Goal: Task Accomplishment & Management: Complete application form

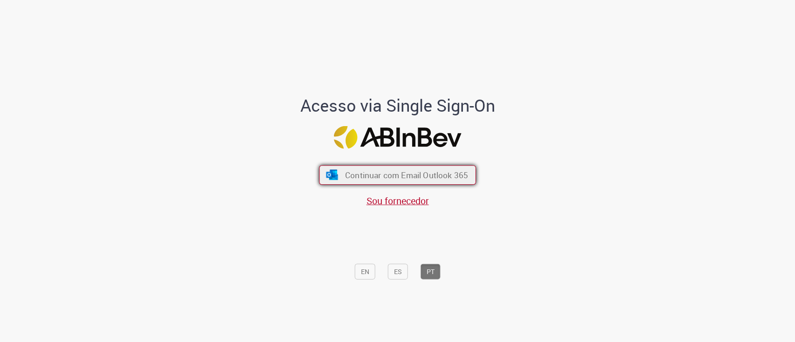
click at [392, 174] on span "Continuar com Email Outlook 365" at bounding box center [406, 175] width 123 height 11
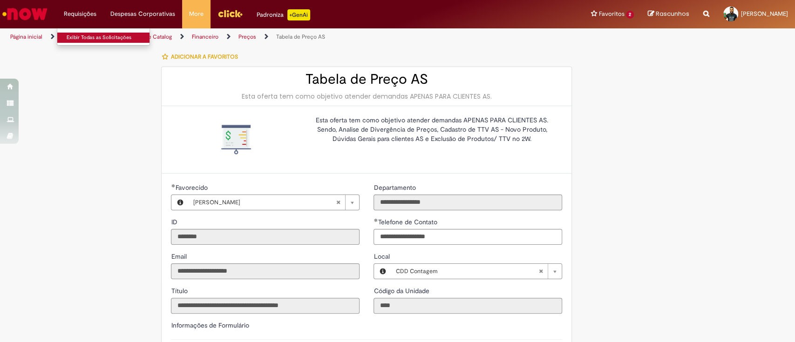
click at [77, 37] on link "Exibir Todas as Solicitações" at bounding box center [108, 38] width 102 height 10
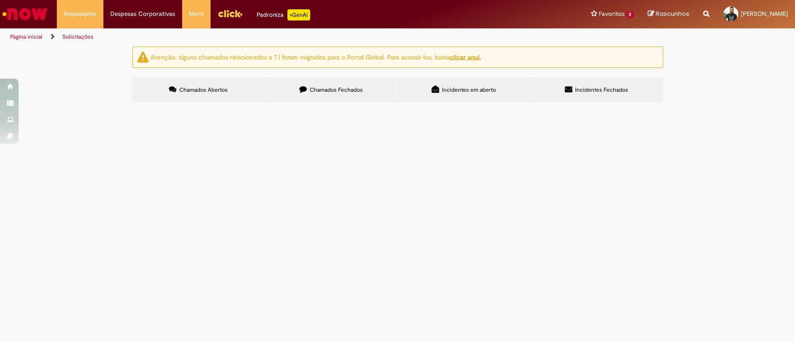
click at [328, 84] on label "Chamados Fechados" at bounding box center [331, 89] width 133 height 25
click at [459, 89] on span "Incidentes em aberto" at bounding box center [469, 89] width 54 height 7
click at [596, 89] on span "Incidentes Fechados" at bounding box center [601, 89] width 53 height 7
click at [473, 88] on span "Incidentes em aberto" at bounding box center [469, 89] width 54 height 7
click at [361, 86] on span "Chamados Fechados" at bounding box center [336, 89] width 53 height 7
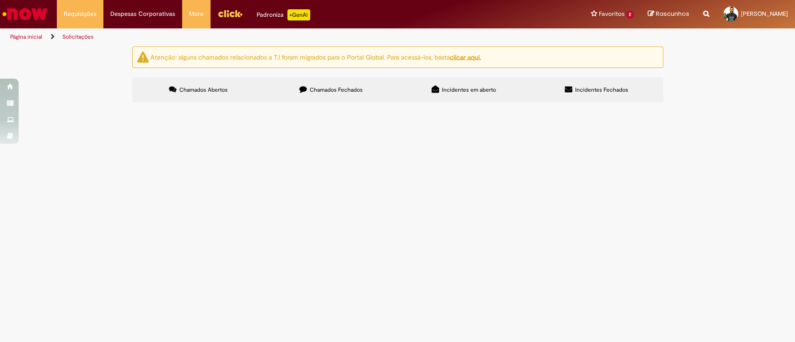
click at [66, 34] on link "Solicitações" at bounding box center [77, 36] width 31 height 7
click at [34, 36] on link "Página inicial" at bounding box center [26, 36] width 32 height 7
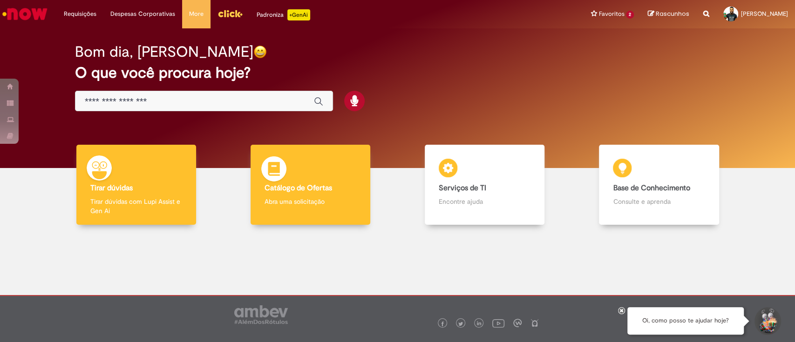
click at [310, 179] on div "Catálogo de Ofertas Catálogo de Ofertas Abra uma solicitação" at bounding box center [311, 185] width 120 height 81
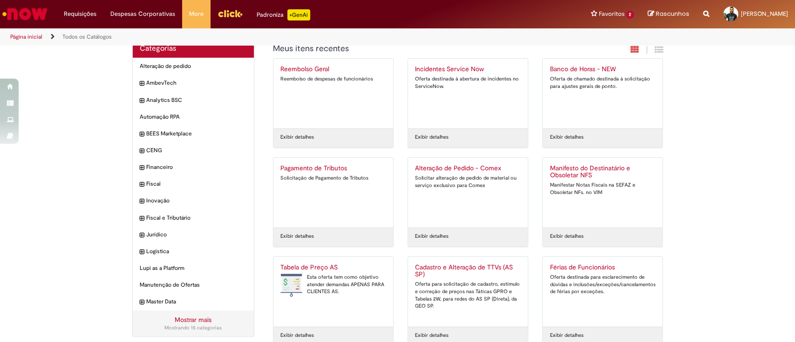
scroll to position [28, 0]
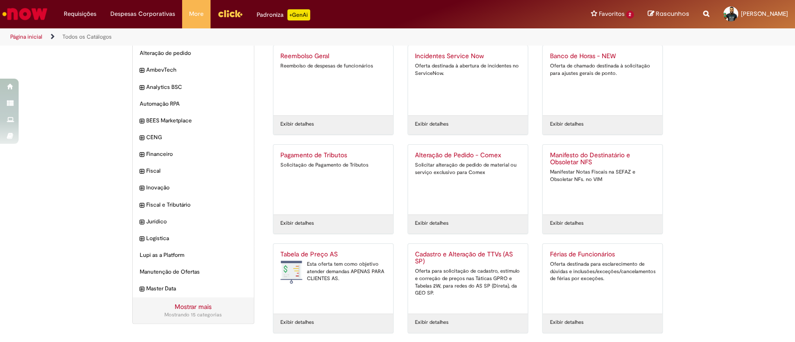
click at [337, 256] on div "Esta oferta tem como objetivo atender demandas APENAS PARA CLIENTES AS." at bounding box center [333, 272] width 106 height 22
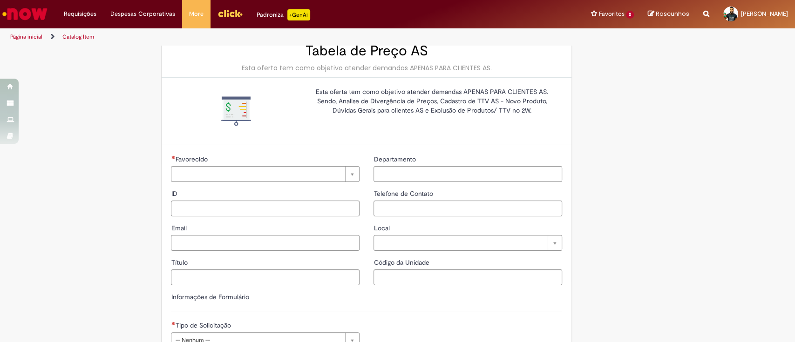
type input "********"
type input "**********"
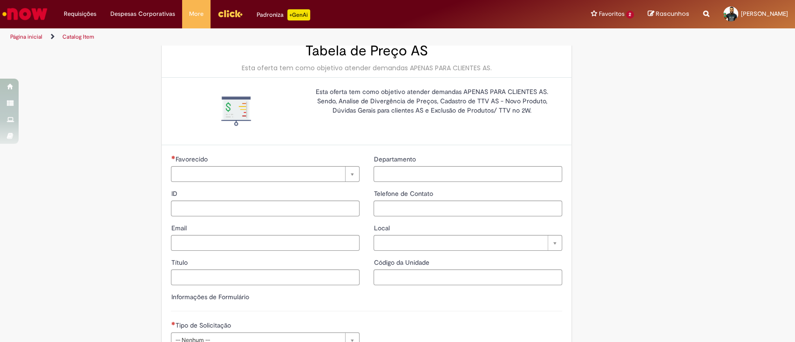
type input "****"
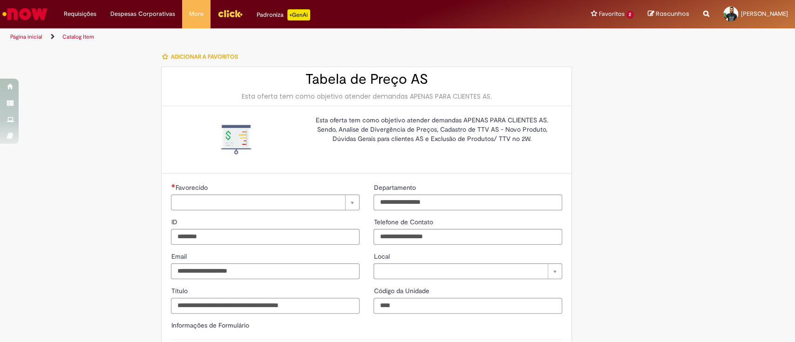
type input "**********"
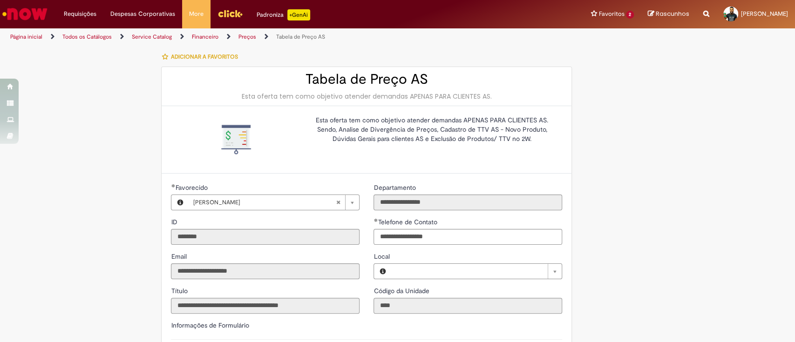
type input "**********"
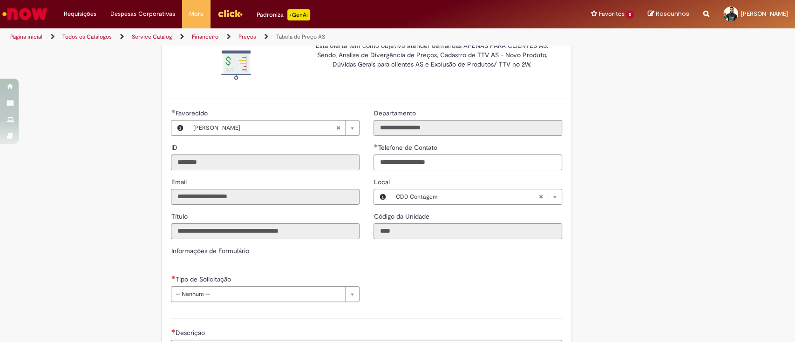
scroll to position [124, 0]
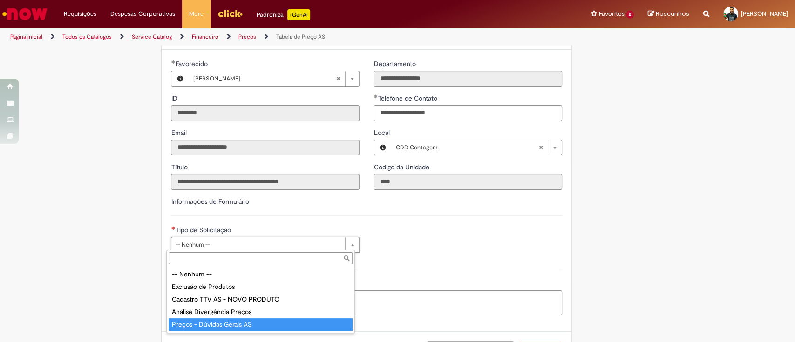
type input "**********"
select select "*"
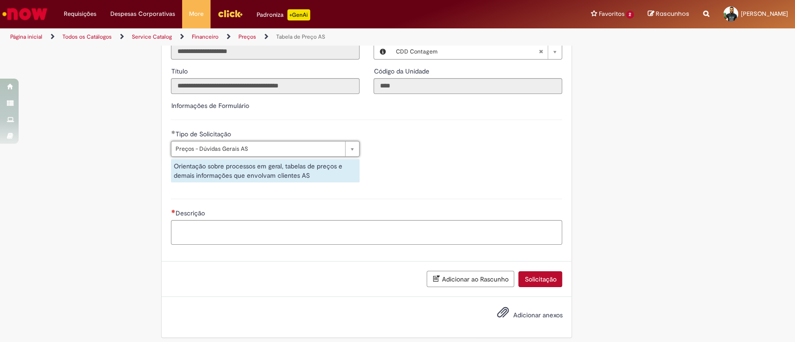
scroll to position [225, 0]
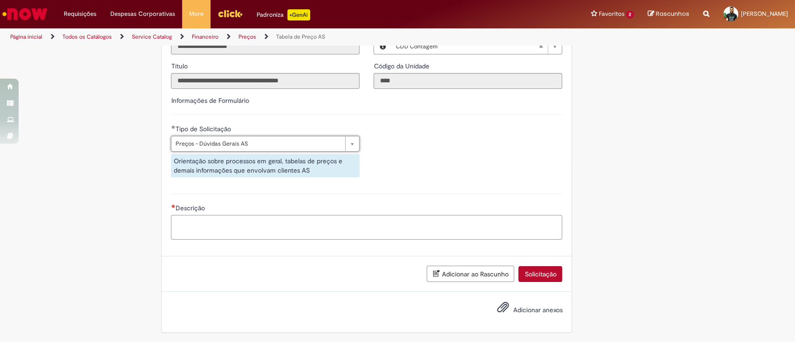
click at [262, 220] on textarea "Descrição" at bounding box center [366, 227] width 391 height 25
click at [448, 256] on button "Adicionar ao Rascunho" at bounding box center [471, 274] width 88 height 16
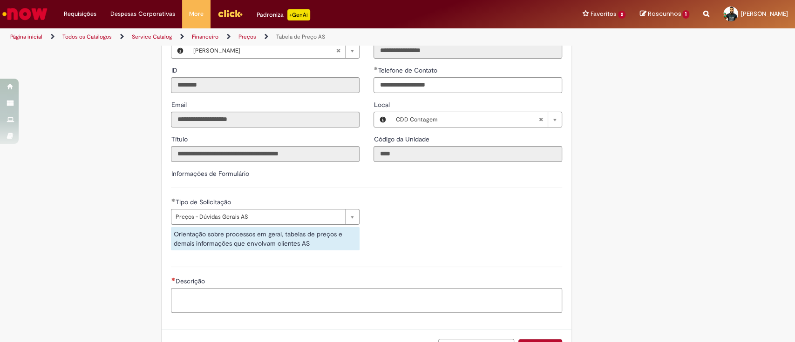
scroll to position [259, 0]
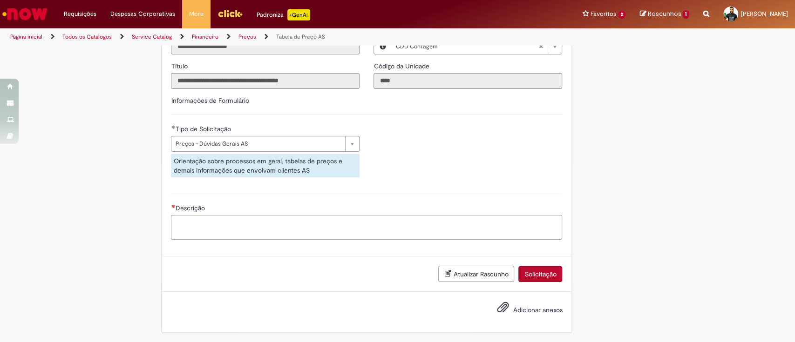
click at [233, 229] on textarea "Descrição" at bounding box center [366, 227] width 391 height 25
click at [518, 256] on span "Adicionar anexos" at bounding box center [537, 311] width 49 height 8
click at [0, 0] on input "Adicionar anexos" at bounding box center [0, 0] width 0 height 0
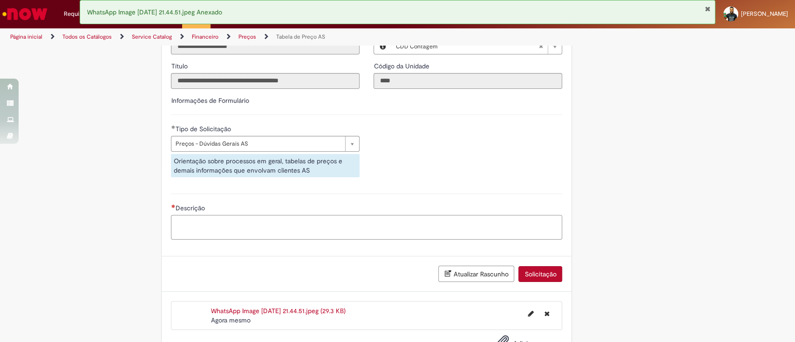
click at [332, 232] on textarea "Descrição" at bounding box center [366, 227] width 391 height 25
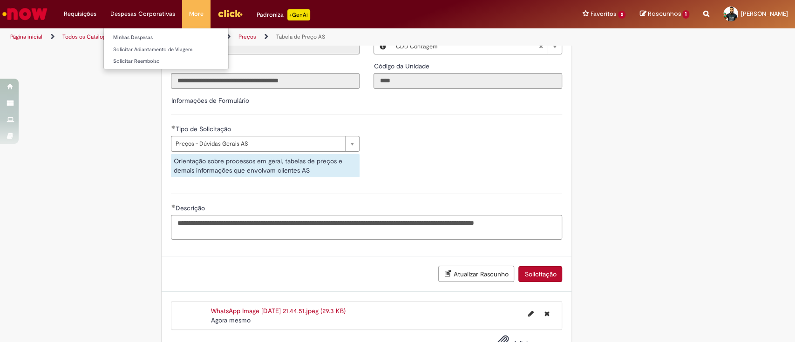
type textarea "**********"
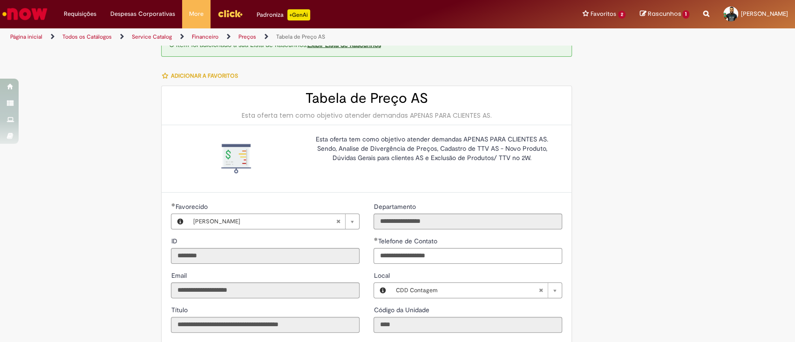
scroll to position [292, 0]
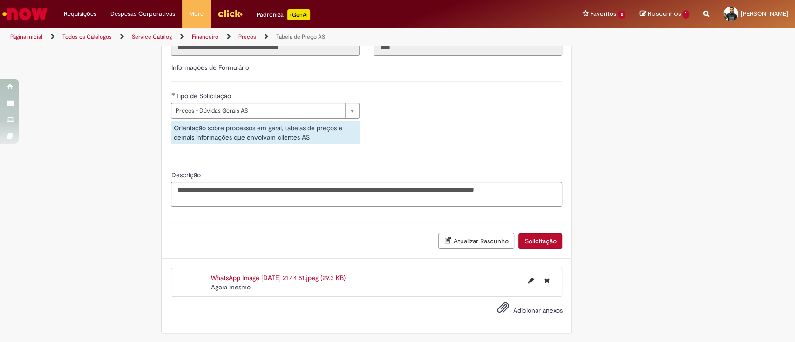
click at [552, 240] on button "Solicitação" at bounding box center [540, 241] width 44 height 16
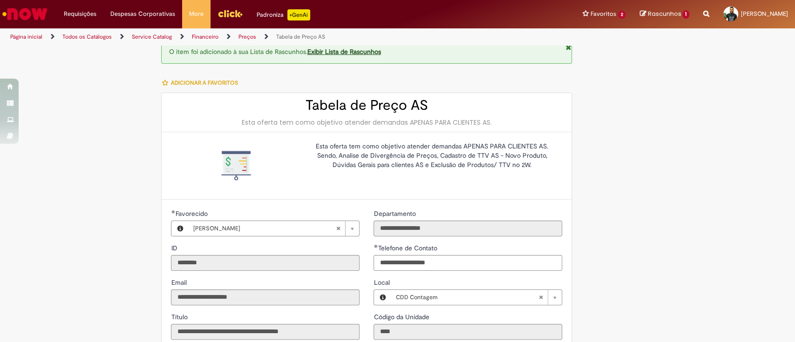
scroll to position [0, 0]
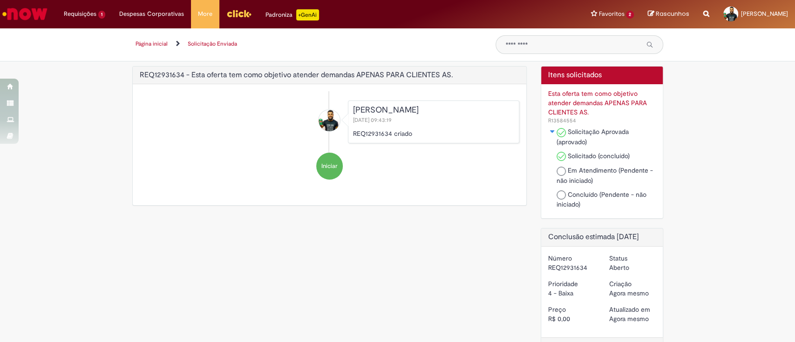
click at [327, 164] on span "Iniciar" at bounding box center [329, 166] width 16 height 9
click at [82, 15] on li "Requisições 1 Exibir Todas as Solicitações Tabela de Preço AS Agora mesmo Agora…" at bounding box center [84, 14] width 55 height 28
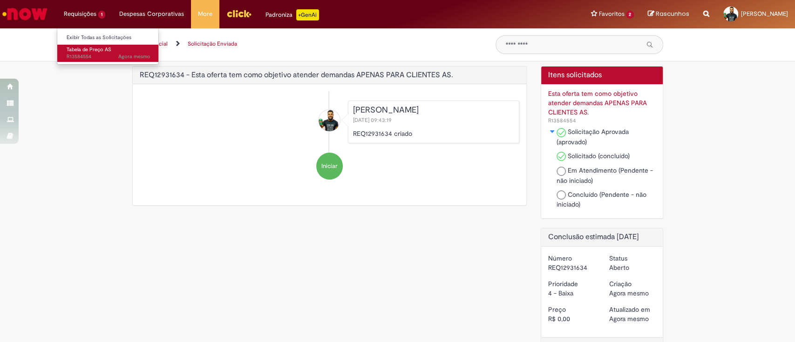
click at [84, 52] on span "Tabela de Preço AS" at bounding box center [89, 49] width 45 height 7
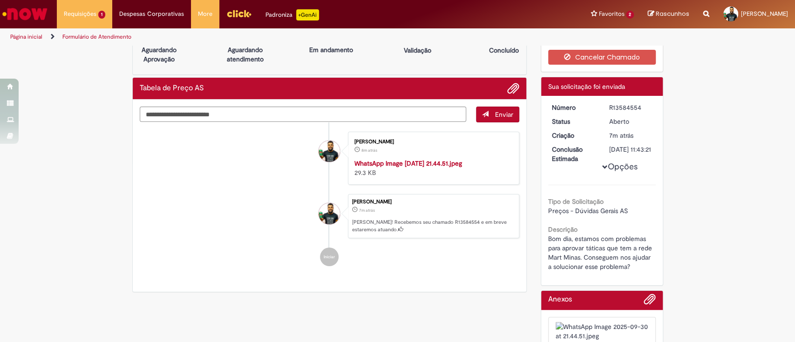
scroll to position [183, 0]
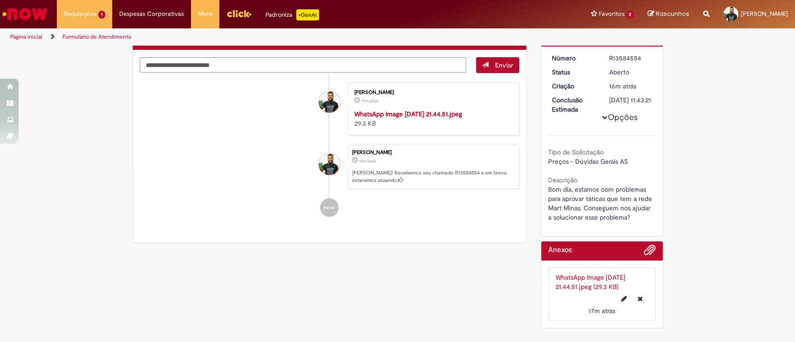
scroll to position [124, 0]
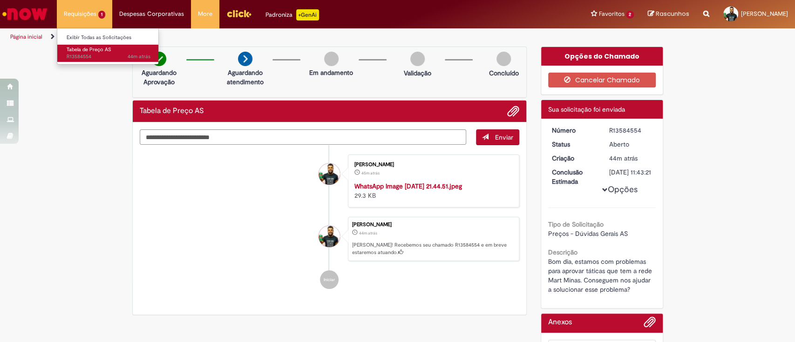
click at [75, 48] on span "Tabela de Preço AS" at bounding box center [89, 49] width 45 height 7
